Goal: Transaction & Acquisition: Purchase product/service

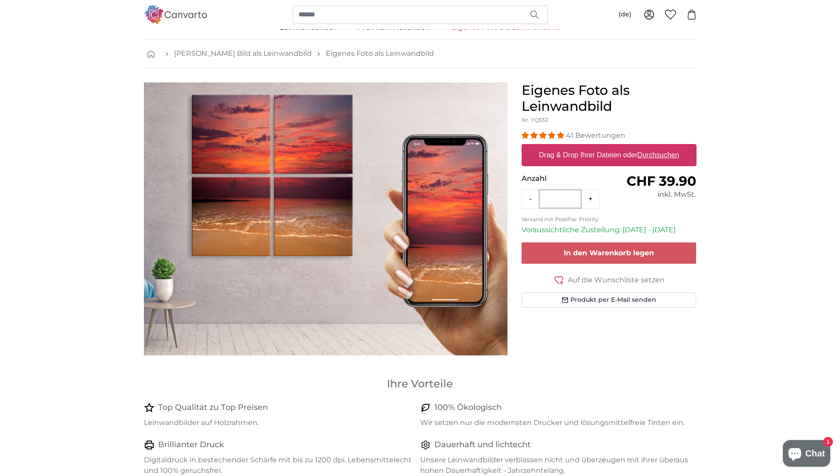
scroll to position [44, 0]
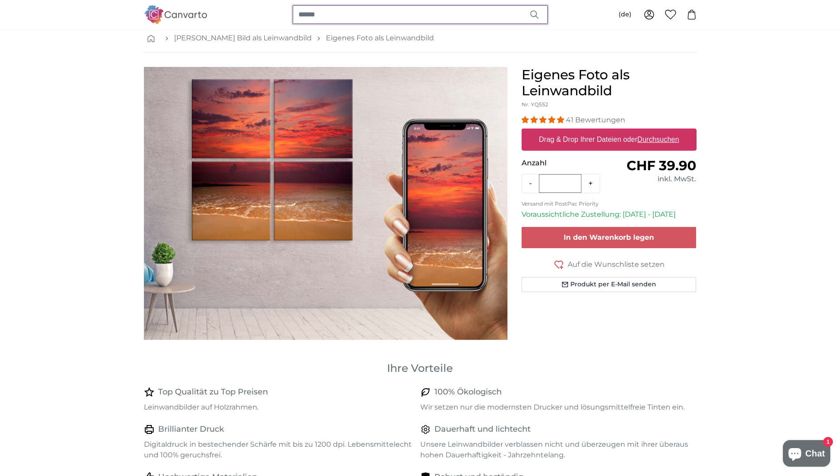
click at [380, 17] on input "search" at bounding box center [420, 14] width 255 height 19
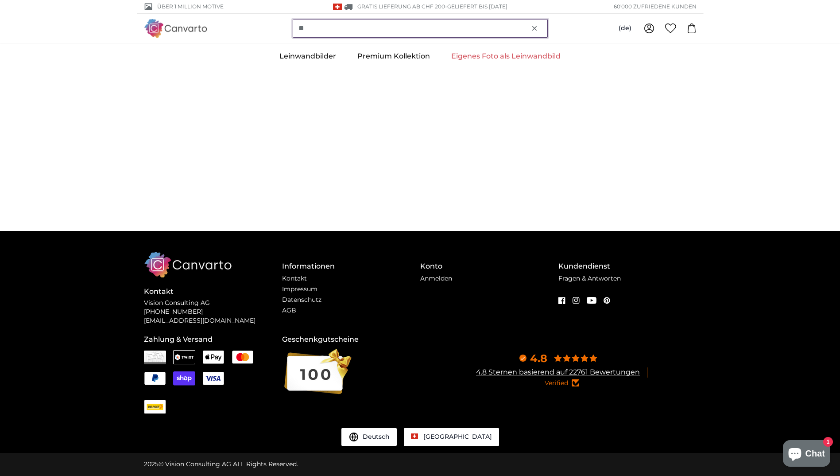
scroll to position [0, 0]
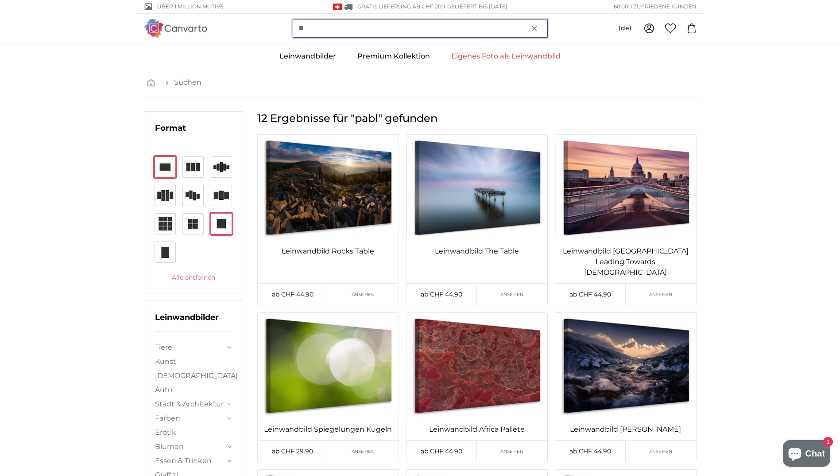
type input "*"
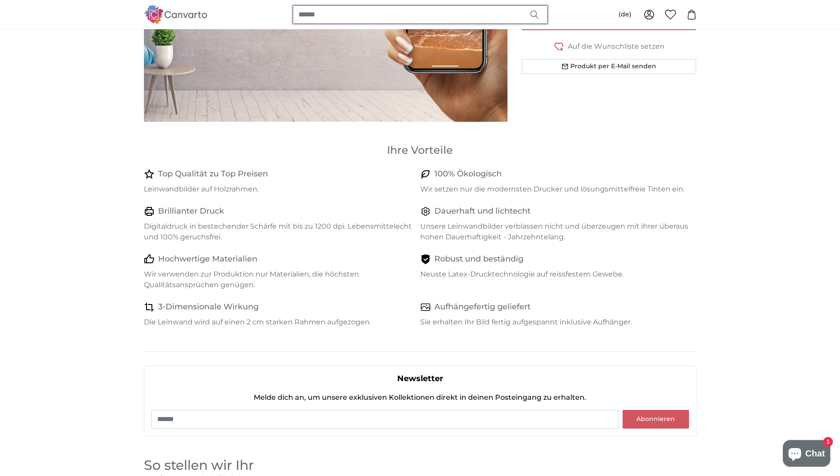
scroll to position [266, 0]
